Goal: Find specific page/section: Find specific page/section

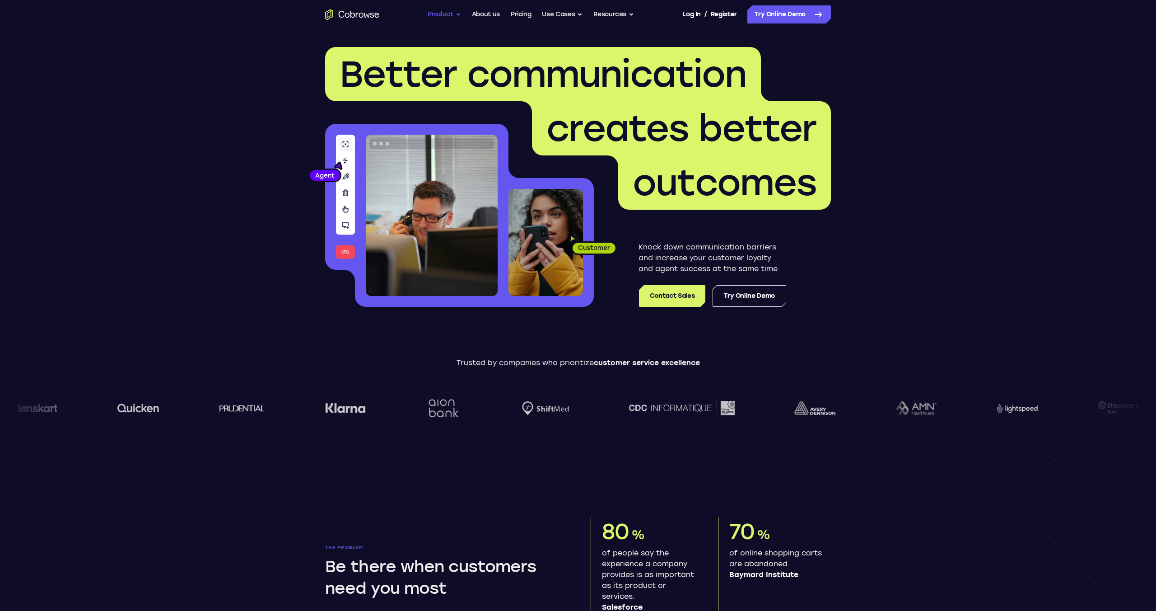
click at [445, 13] on button "Product" at bounding box center [444, 14] width 33 height 18
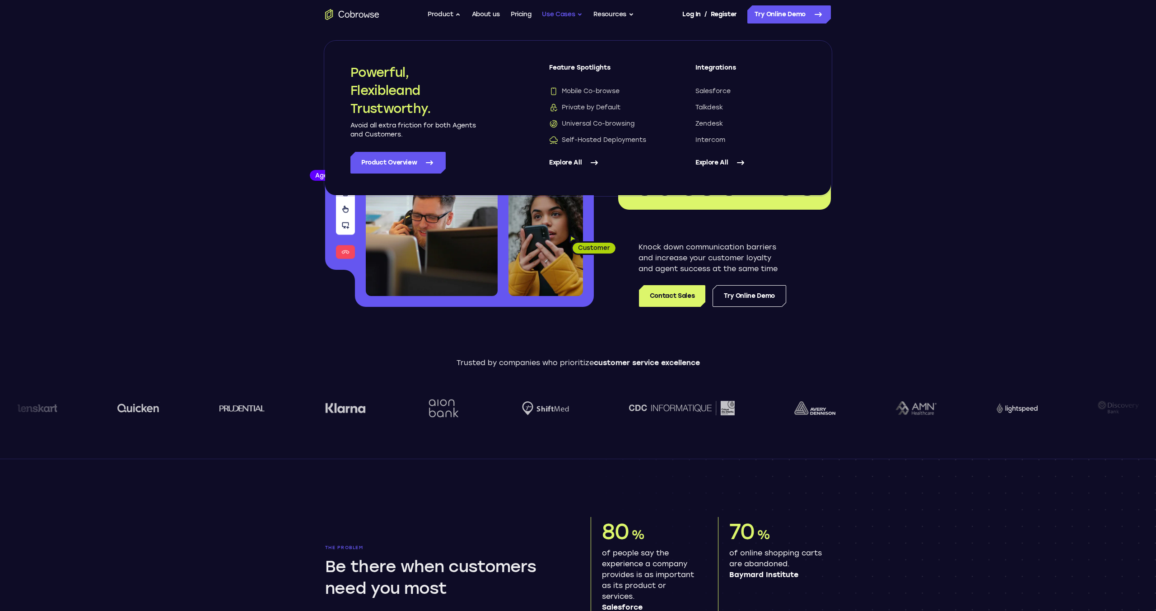
click at [561, 12] on button "Use Cases" at bounding box center [562, 14] width 41 height 18
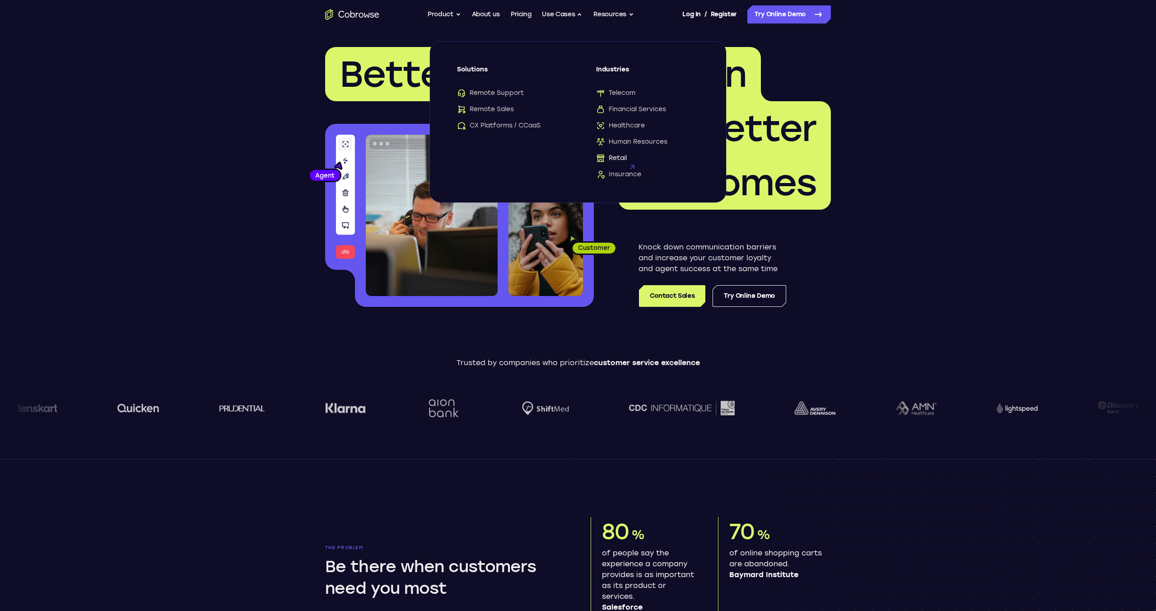
click at [617, 159] on span "Retail" at bounding box center [611, 158] width 31 height 9
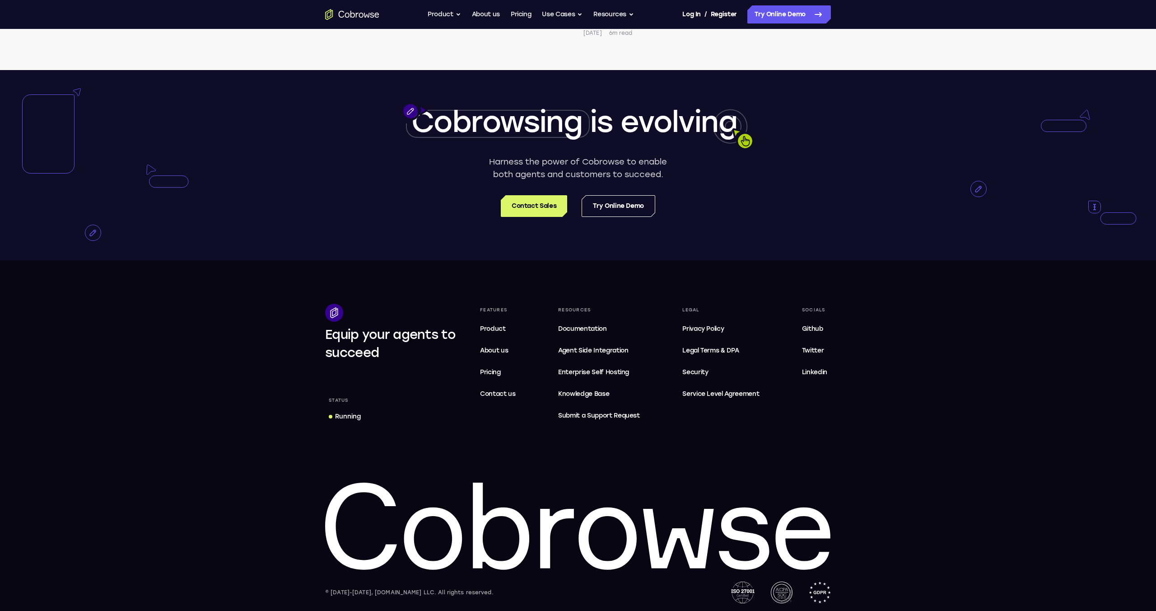
scroll to position [2370, 0]
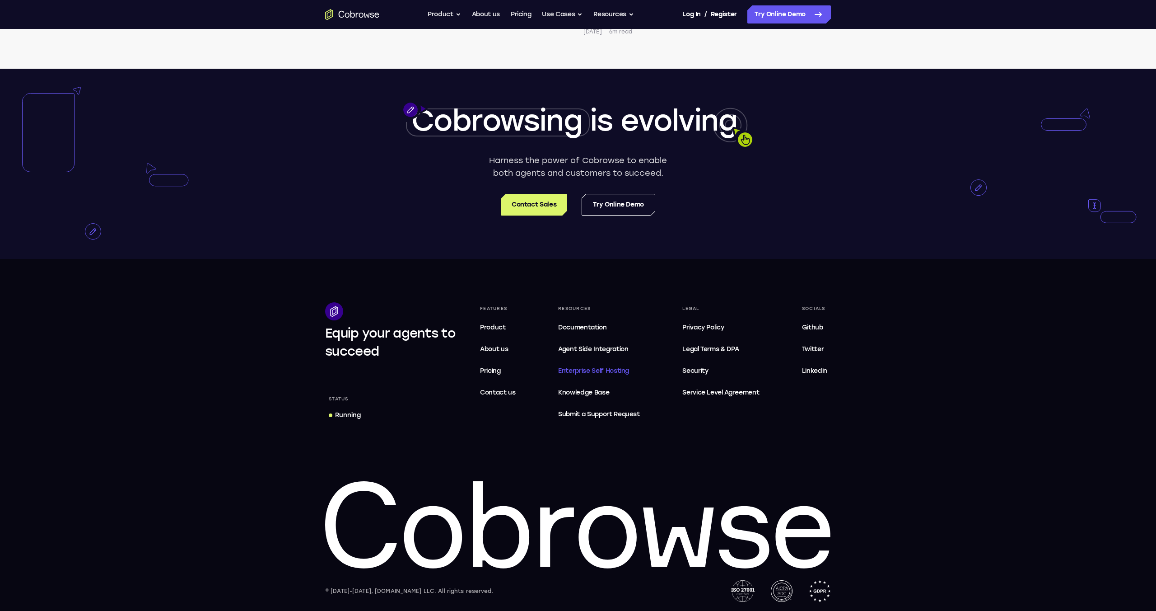
click at [593, 368] on span "Enterprise Self Hosting" at bounding box center [599, 370] width 82 height 11
